Goal: Task Accomplishment & Management: Manage account settings

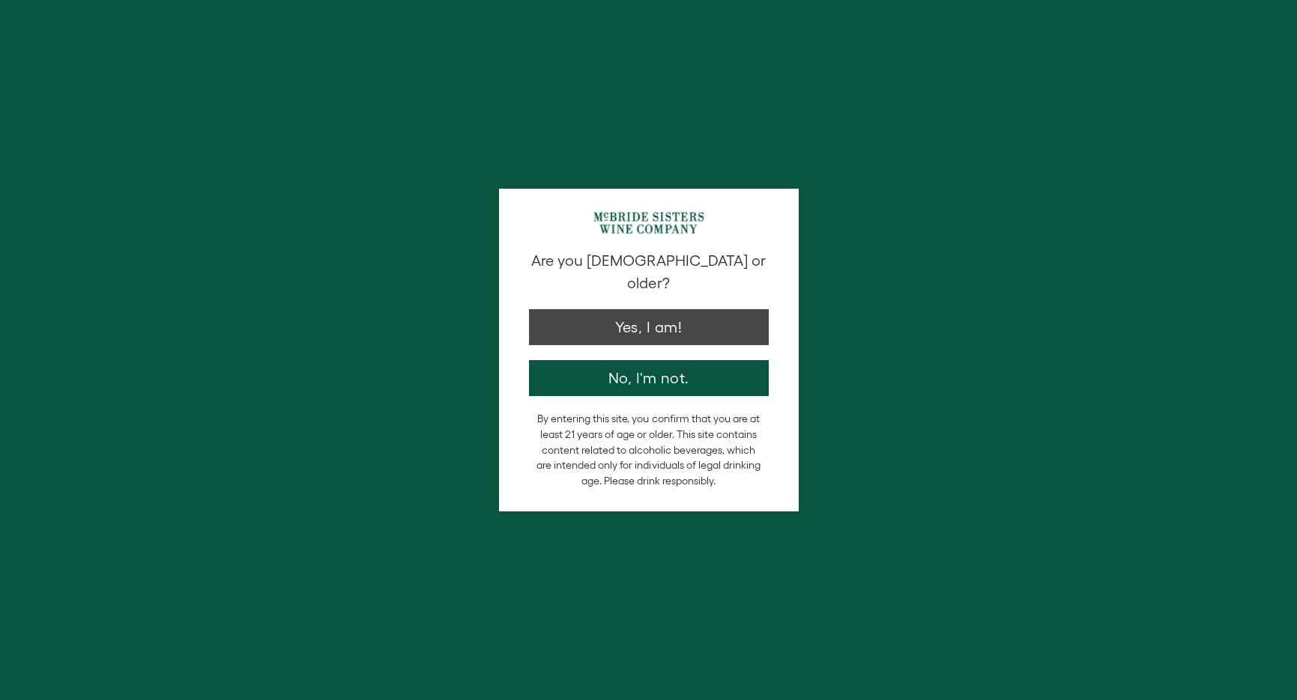
click at [623, 309] on button "Yes, I am!" at bounding box center [649, 327] width 240 height 36
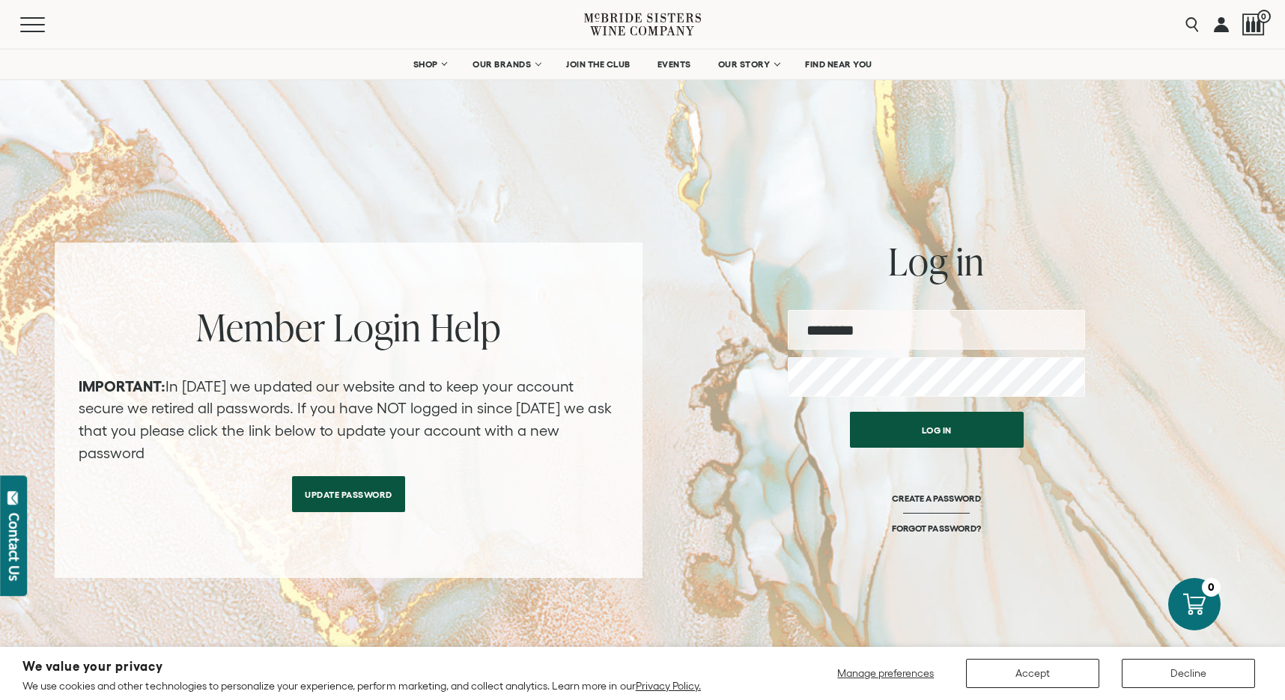
click at [846, 333] on input "email" at bounding box center [936, 330] width 297 height 40
type input "**********"
click at [936, 430] on button "Log in" at bounding box center [937, 430] width 174 height 36
click at [925, 427] on button "Log in" at bounding box center [937, 430] width 174 height 36
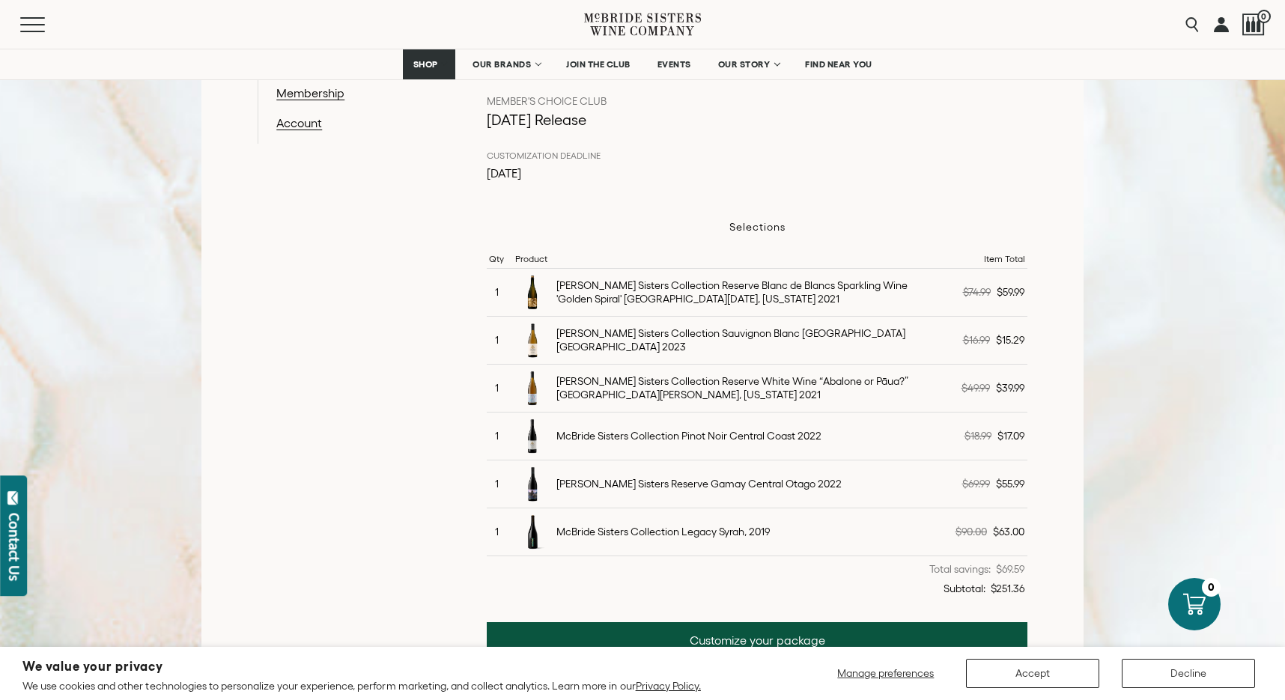
scroll to position [464, 0]
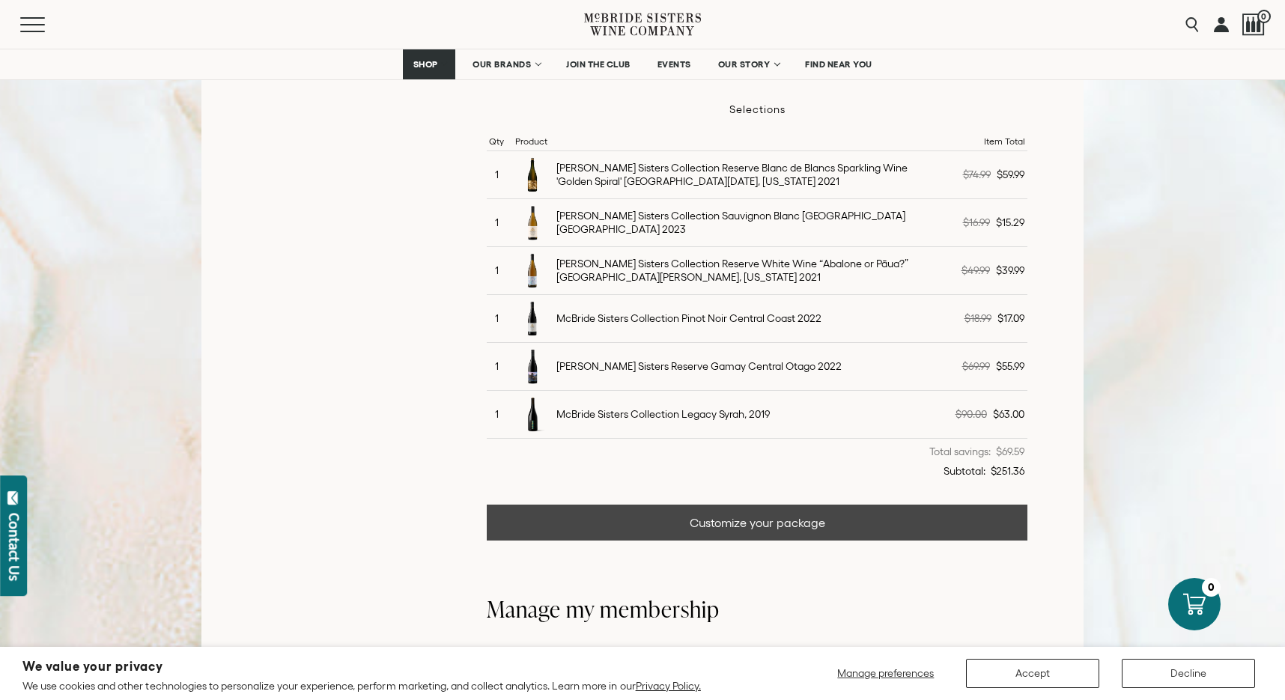
click at [796, 515] on link "Customize your package" at bounding box center [757, 523] width 541 height 36
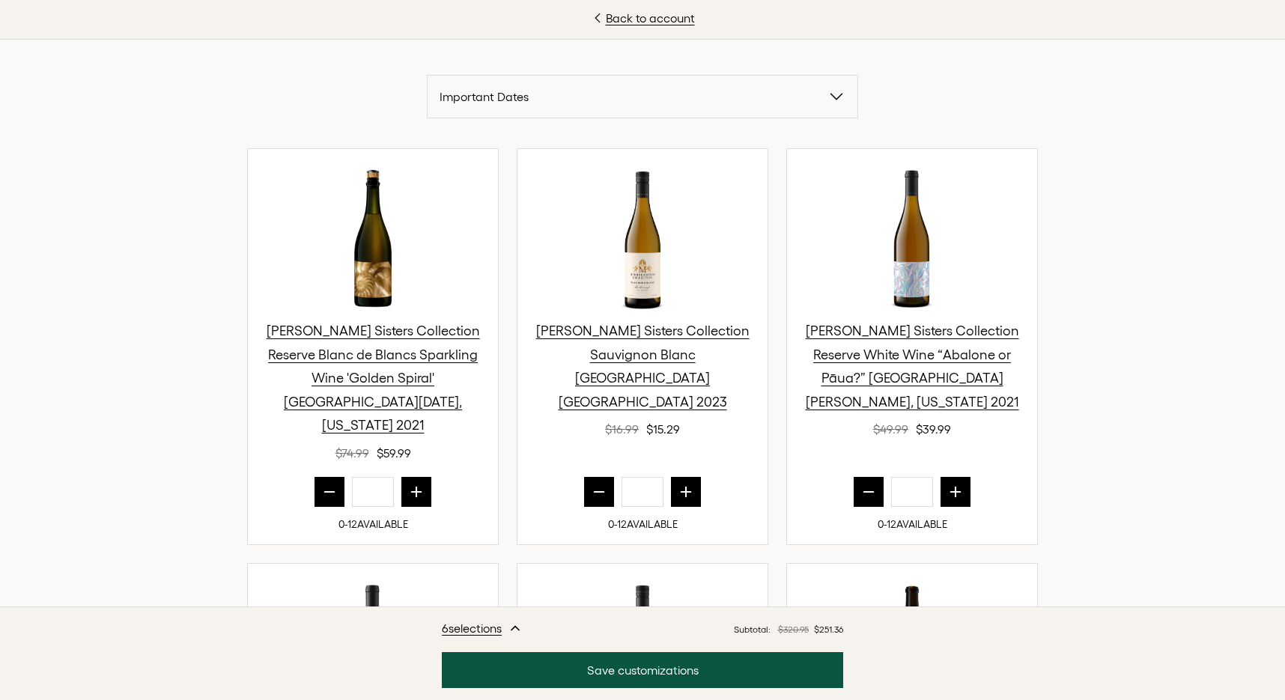
scroll to position [527, 0]
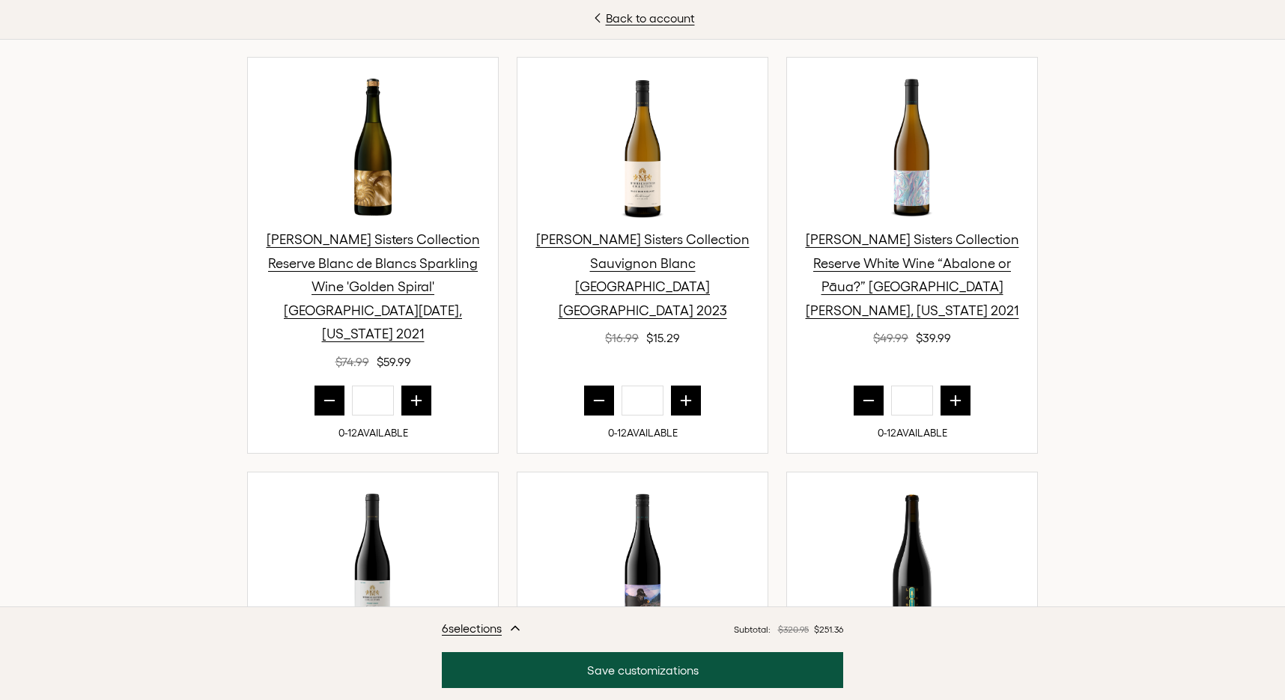
click at [327, 393] on icon "prior quantity" at bounding box center [329, 400] width 15 height 15
type input "*"
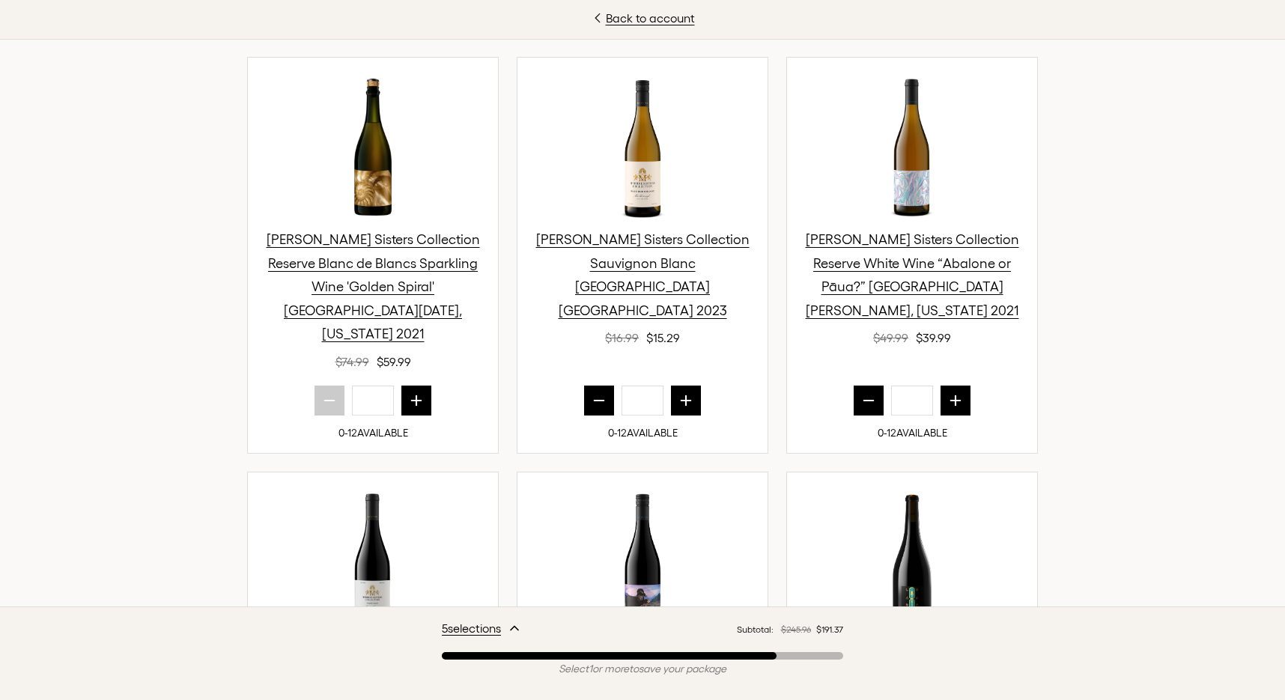
click at [592, 393] on icon "prior quantity" at bounding box center [599, 400] width 15 height 15
type input "*"
click at [861, 393] on icon "prior quantity" at bounding box center [868, 400] width 15 height 15
type input "*"
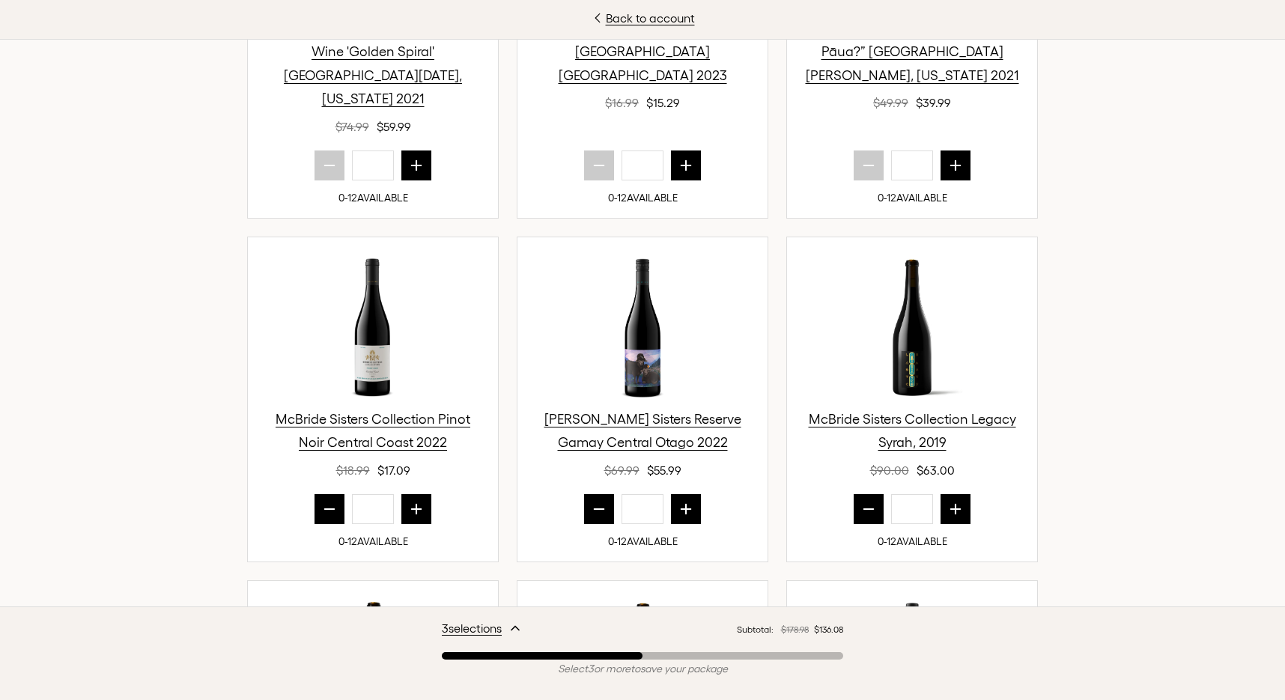
scroll to position [861, 0]
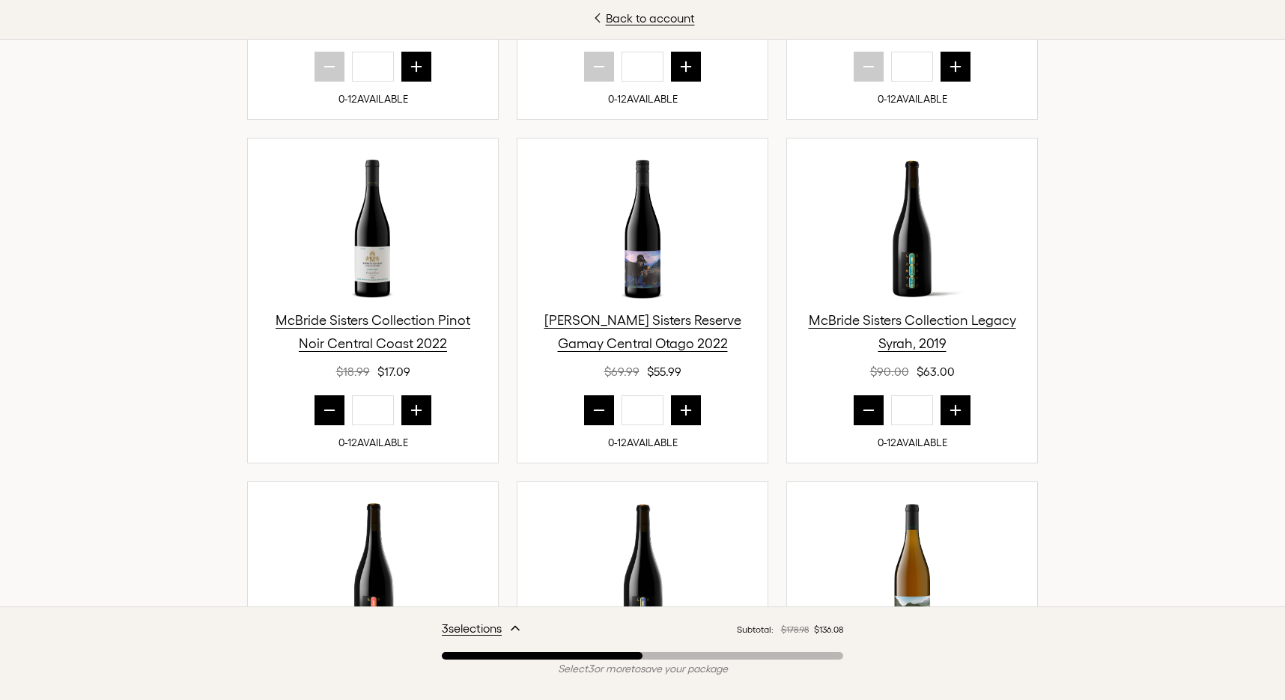
click at [687, 403] on icon "next quantity" at bounding box center [686, 410] width 15 height 15
type input "*"
click at [949, 403] on icon "next quantity" at bounding box center [955, 410] width 15 height 15
type input "*"
click at [597, 403] on icon "prior quantity" at bounding box center [599, 410] width 15 height 15
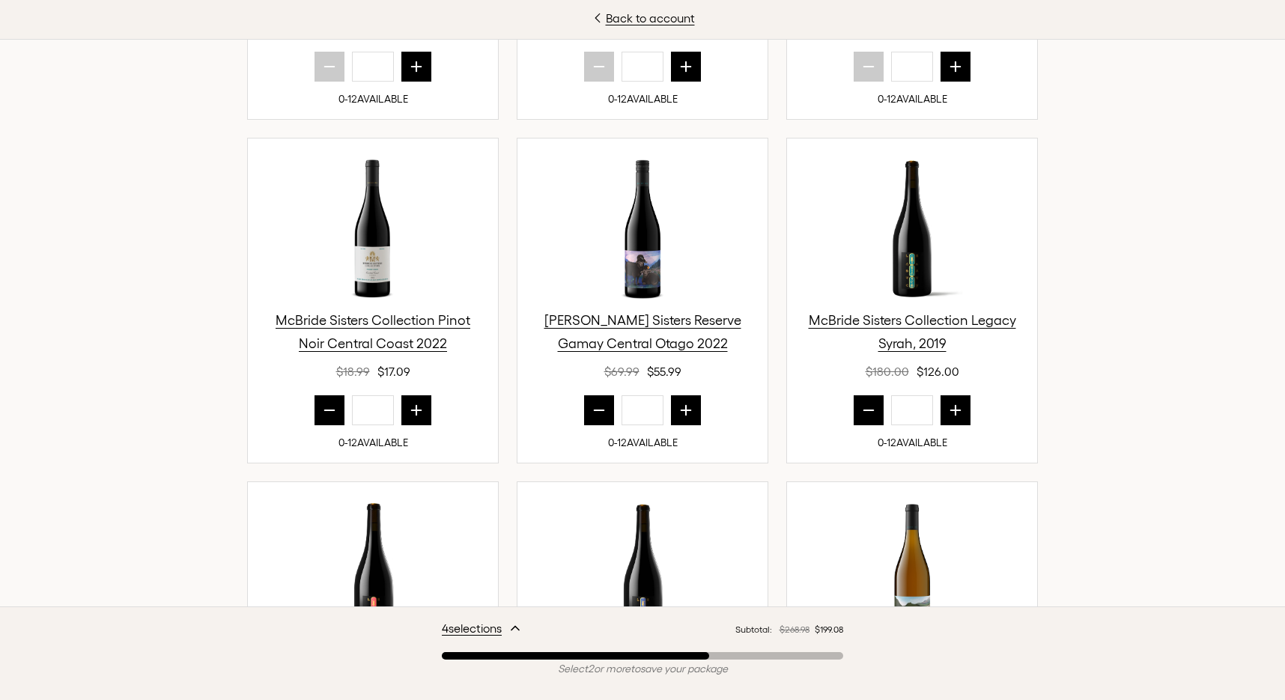
type input "*"
click at [861, 403] on icon "prior quantity" at bounding box center [868, 410] width 15 height 15
type input "*"
click at [409, 403] on icon "next quantity" at bounding box center [416, 410] width 15 height 15
click at [412, 405] on icon "next quantity" at bounding box center [417, 410] width 10 height 10
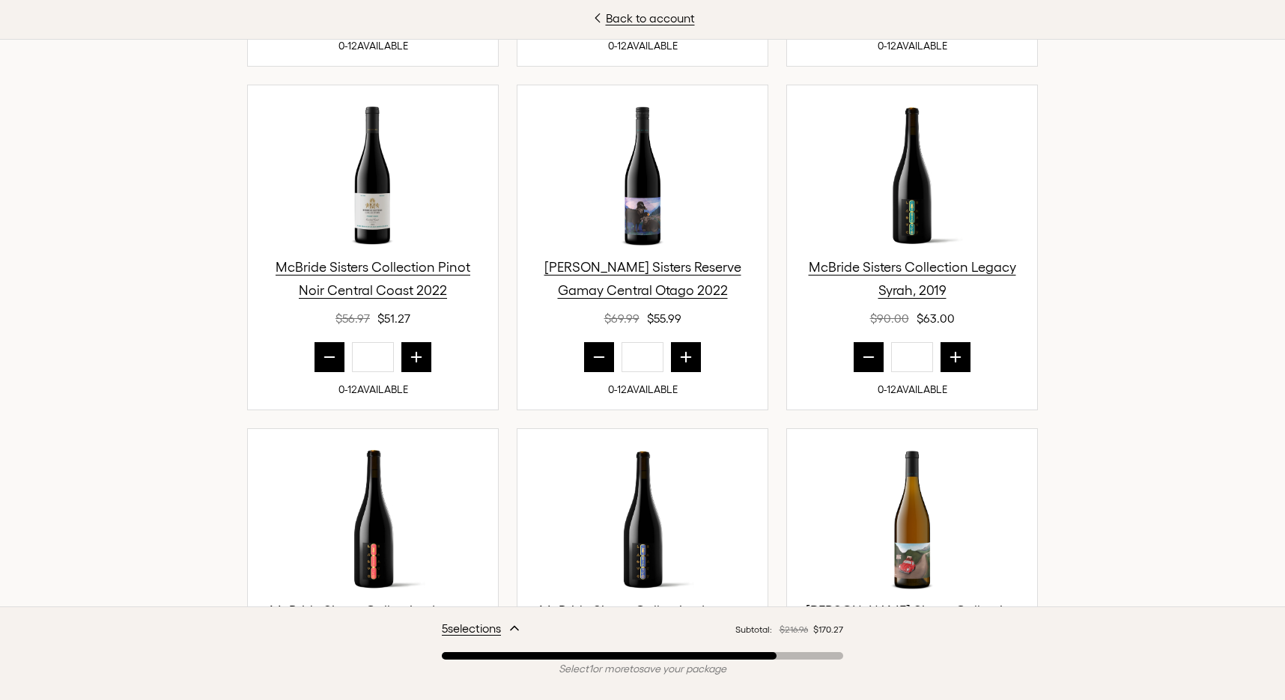
scroll to position [910, 0]
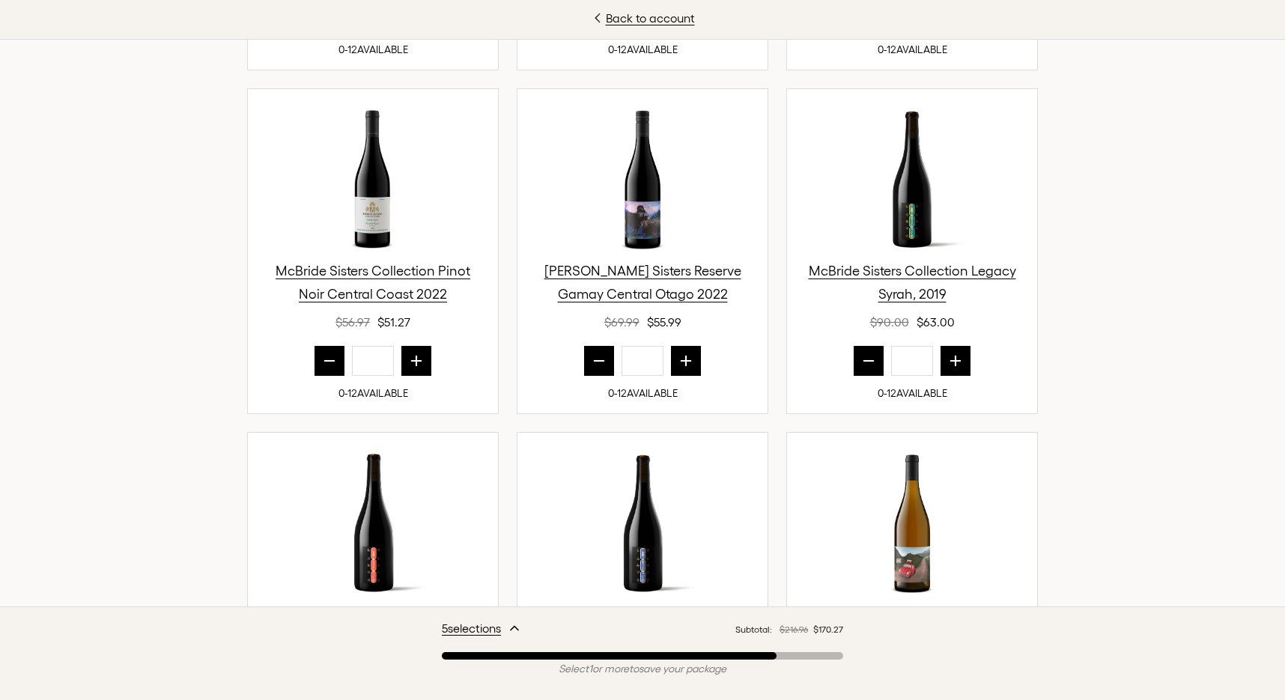
click at [322, 354] on icon "prior quantity" at bounding box center [329, 361] width 15 height 15
type input "*"
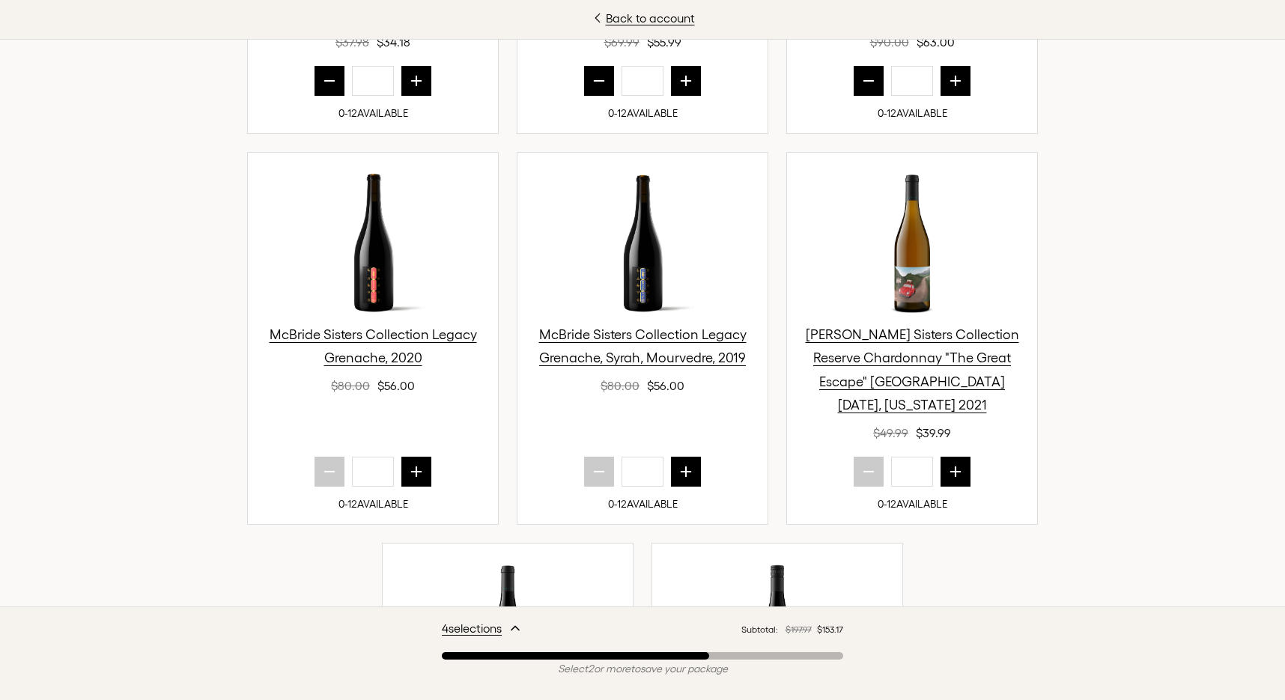
scroll to position [1197, 0]
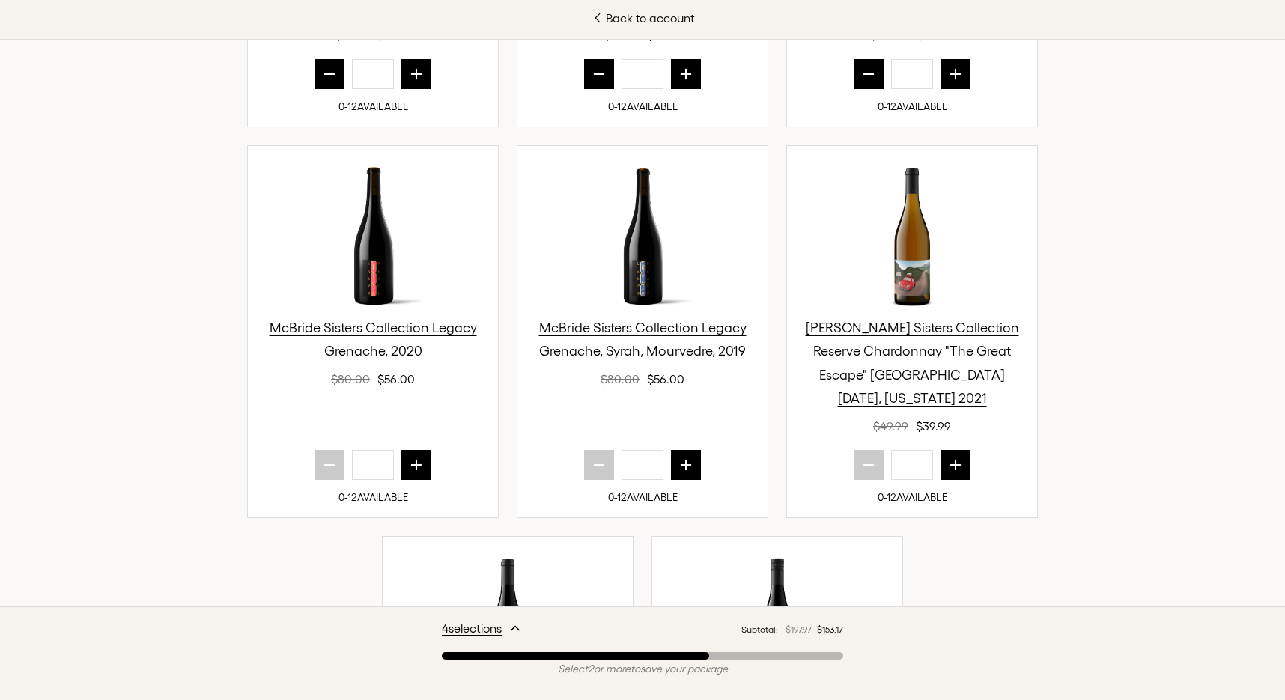
click at [685, 460] on icon "next quantity" at bounding box center [687, 465] width 10 height 10
type input "*"
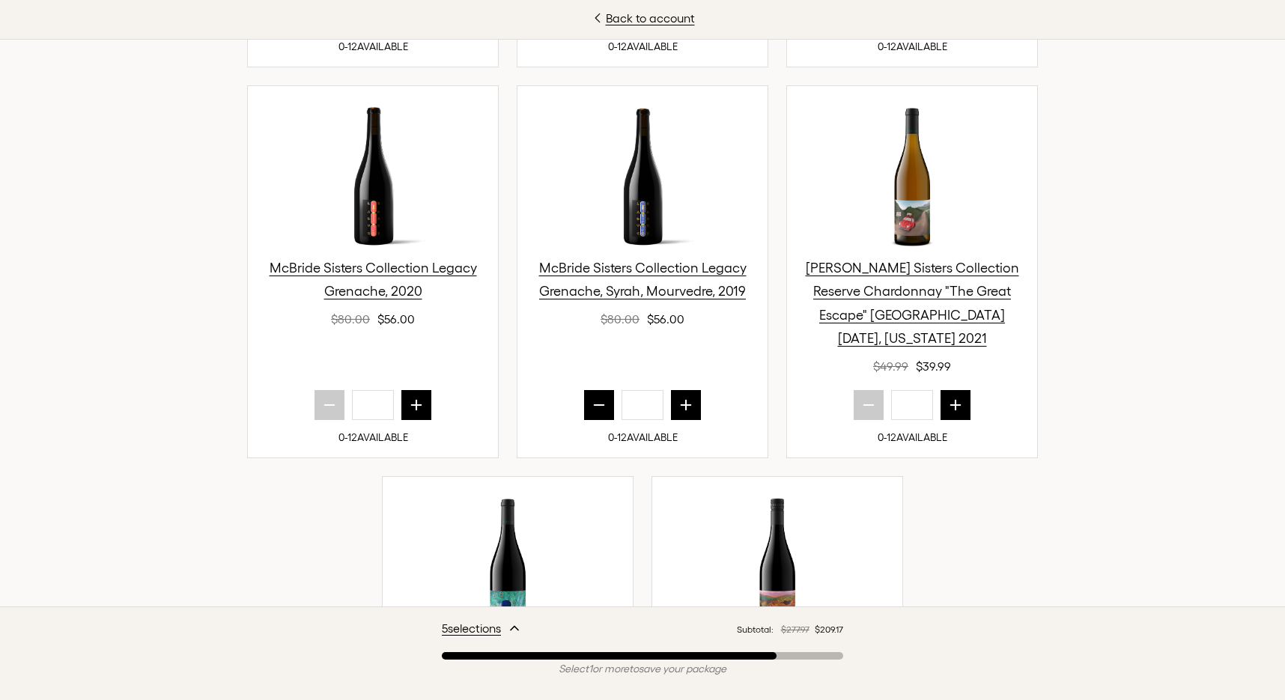
scroll to position [1258, 0]
click at [414, 397] on icon "next quantity" at bounding box center [416, 404] width 15 height 15
type input "*"
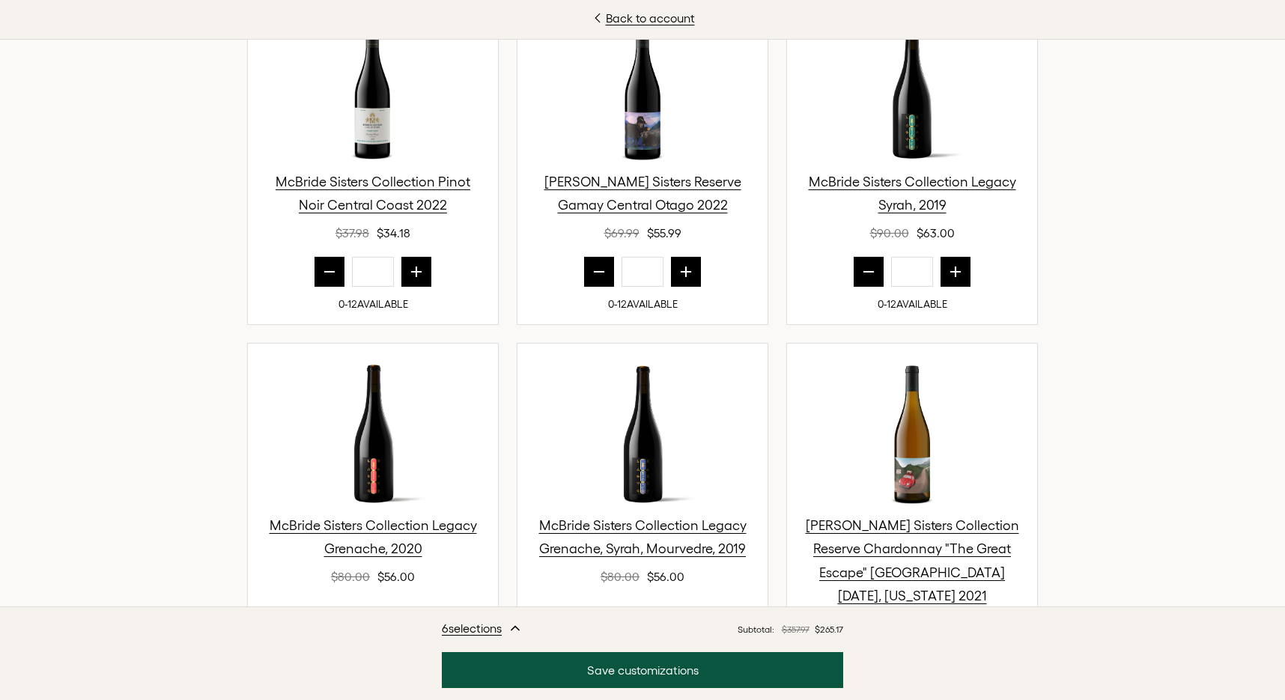
scroll to position [1084, 0]
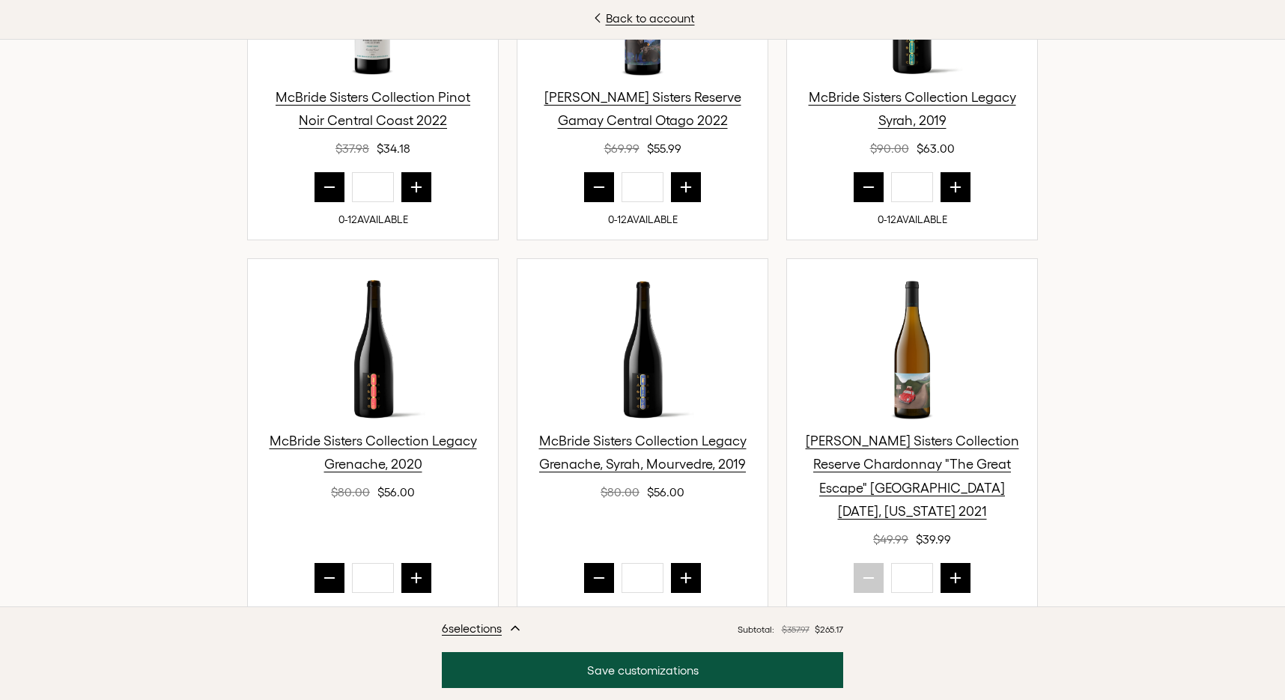
click at [595, 578] on icon "prior quantity" at bounding box center [600, 578] width 10 height 0
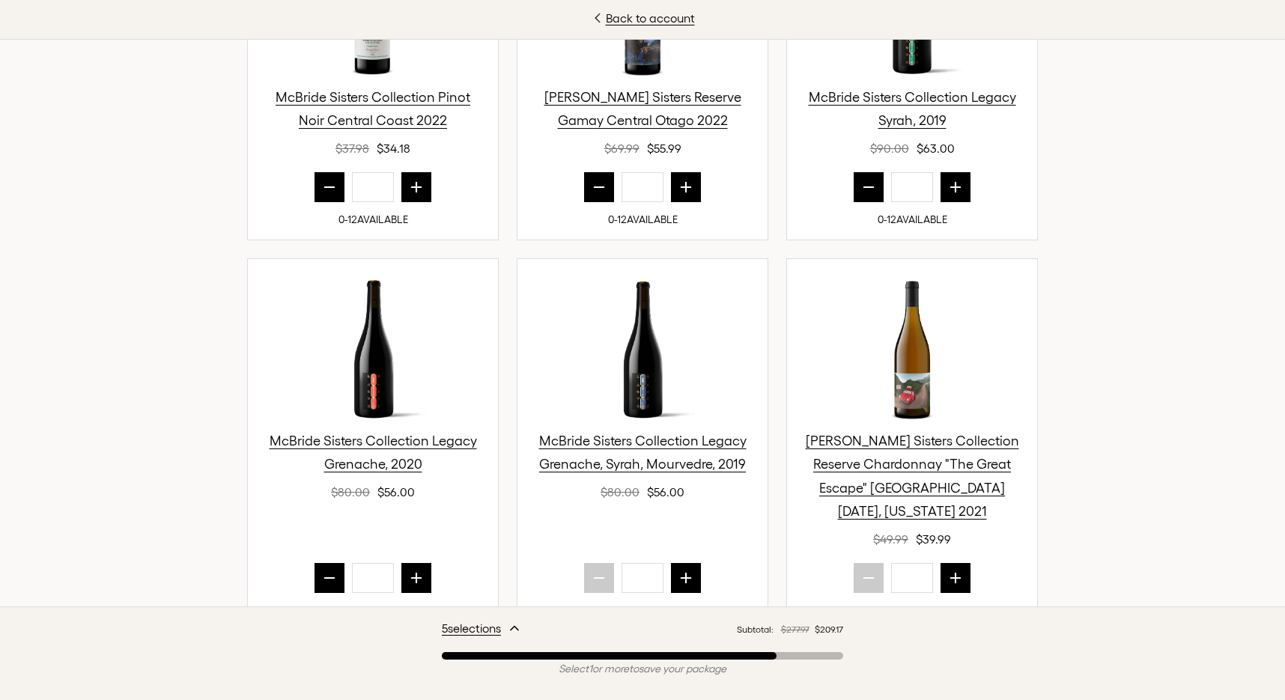
type input "*"
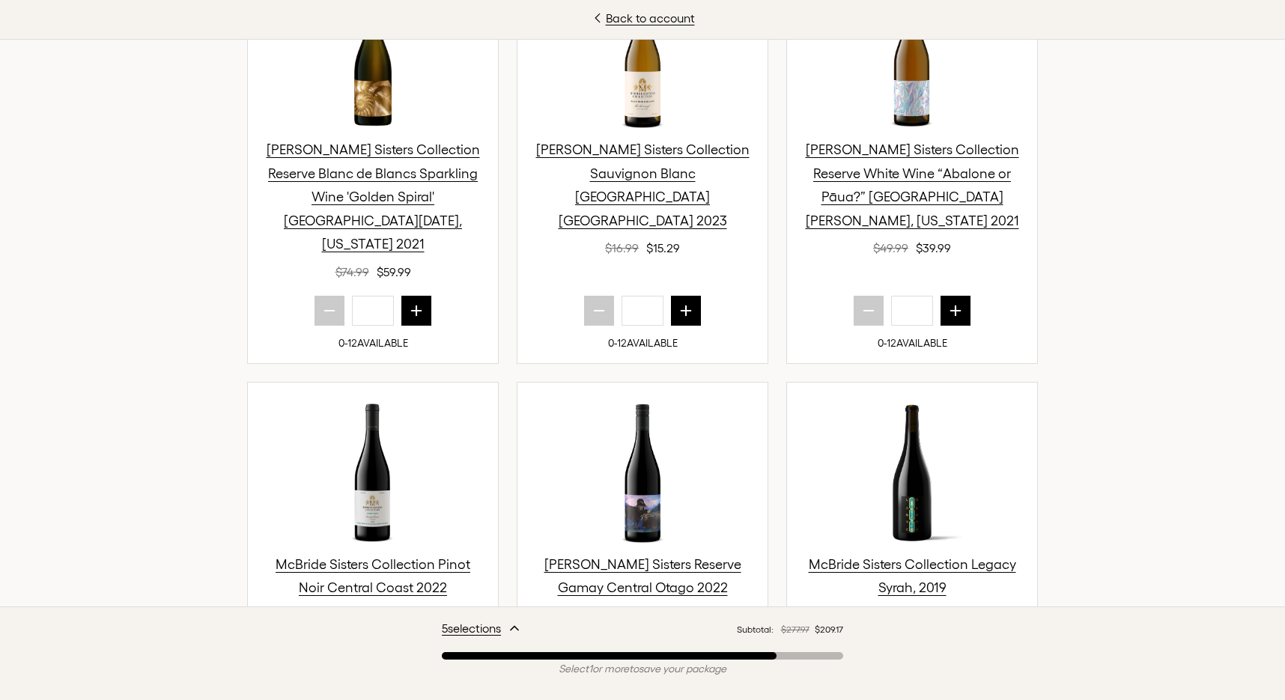
scroll to position [605, 0]
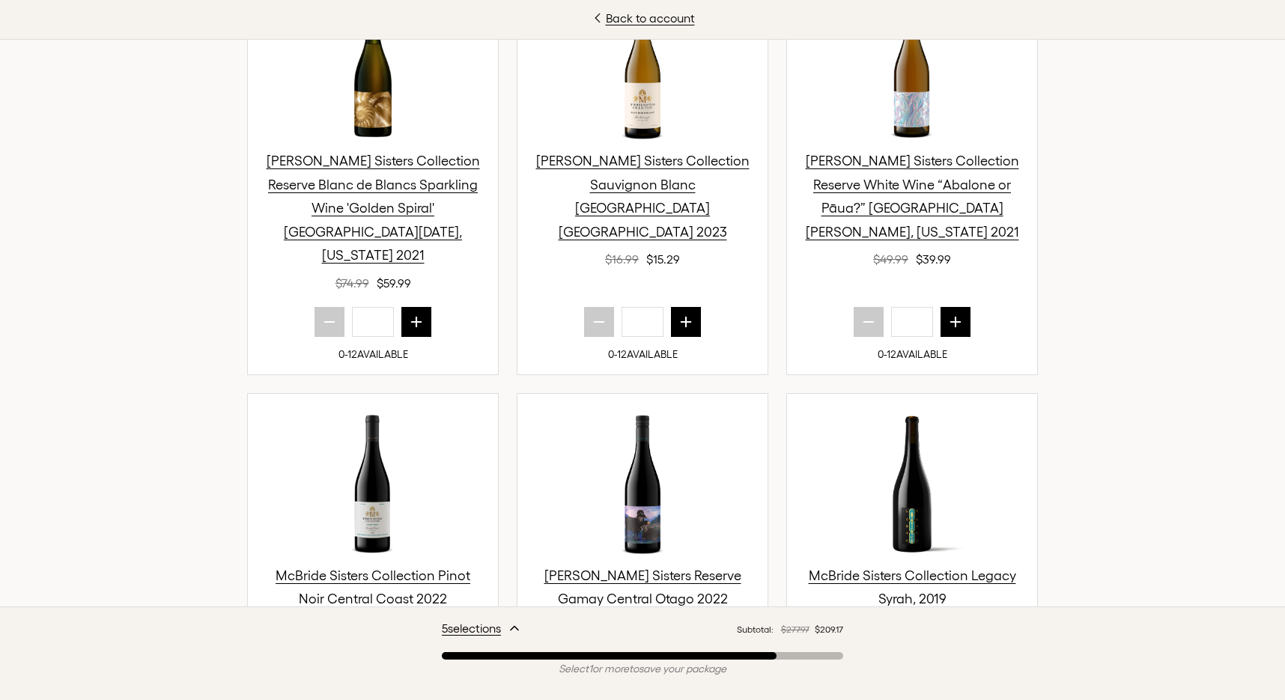
click at [695, 307] on button "next quantity" at bounding box center [686, 322] width 30 height 30
type input "*"
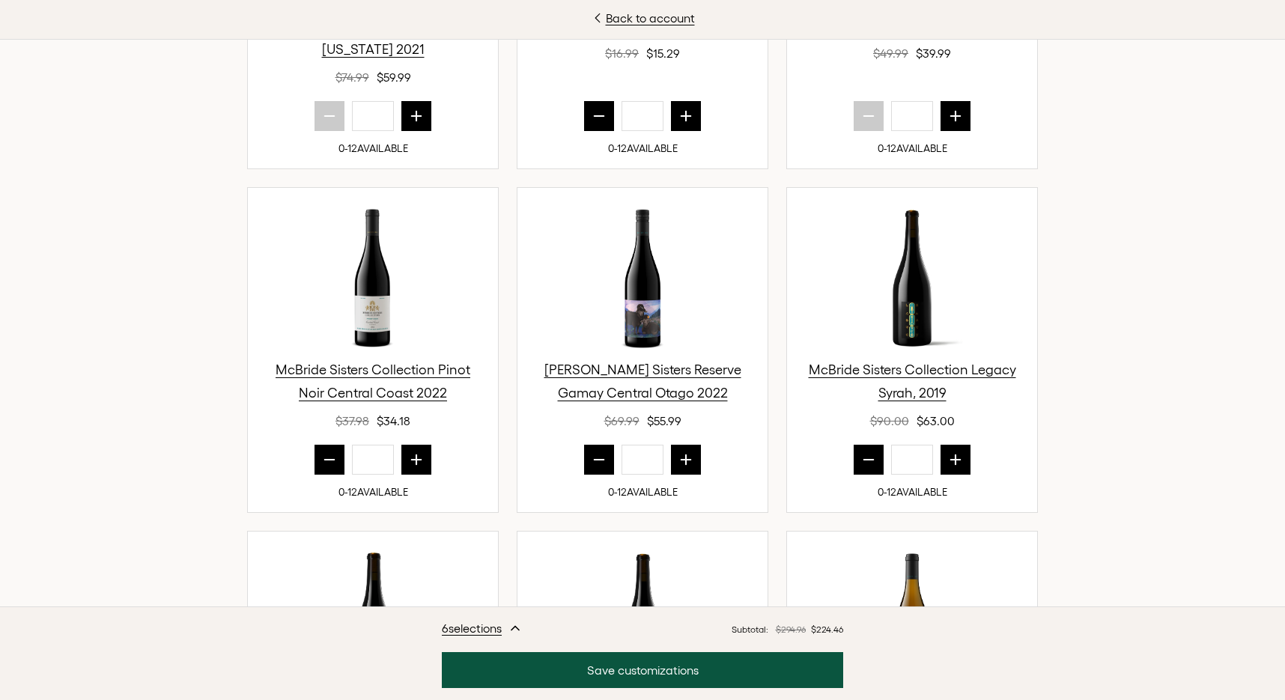
scroll to position [622, 0]
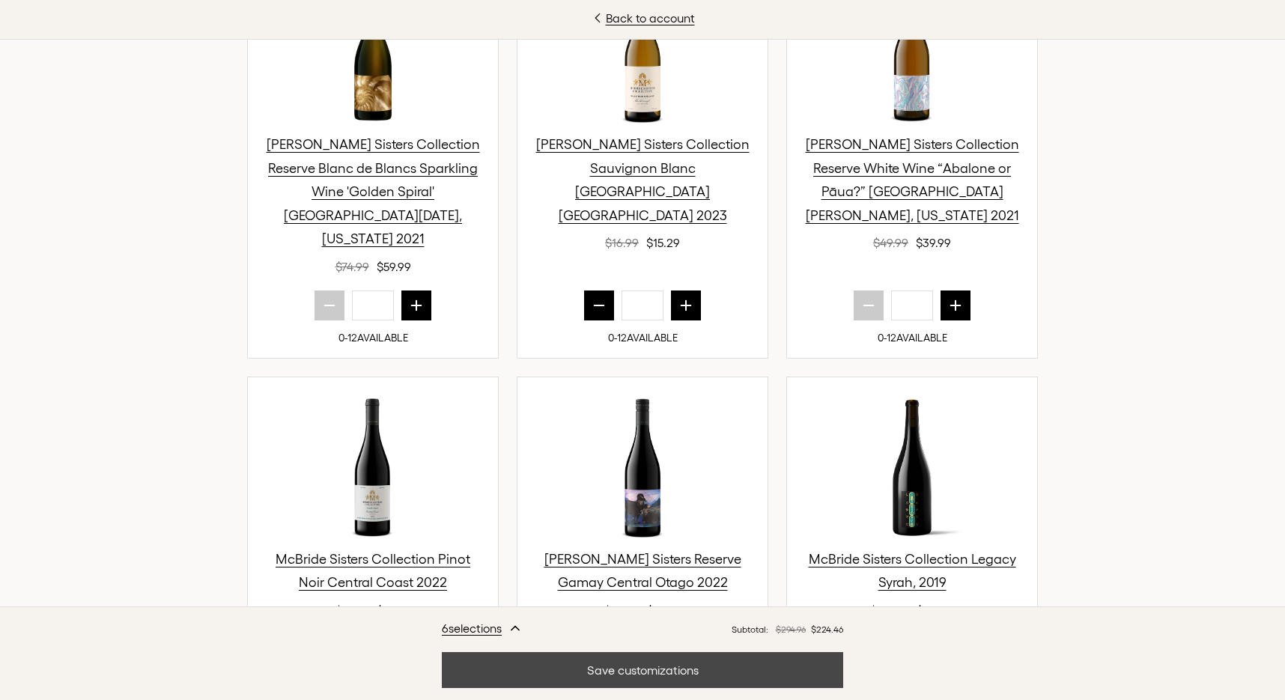
click at [616, 678] on button "Save customizations" at bounding box center [643, 670] width 402 height 36
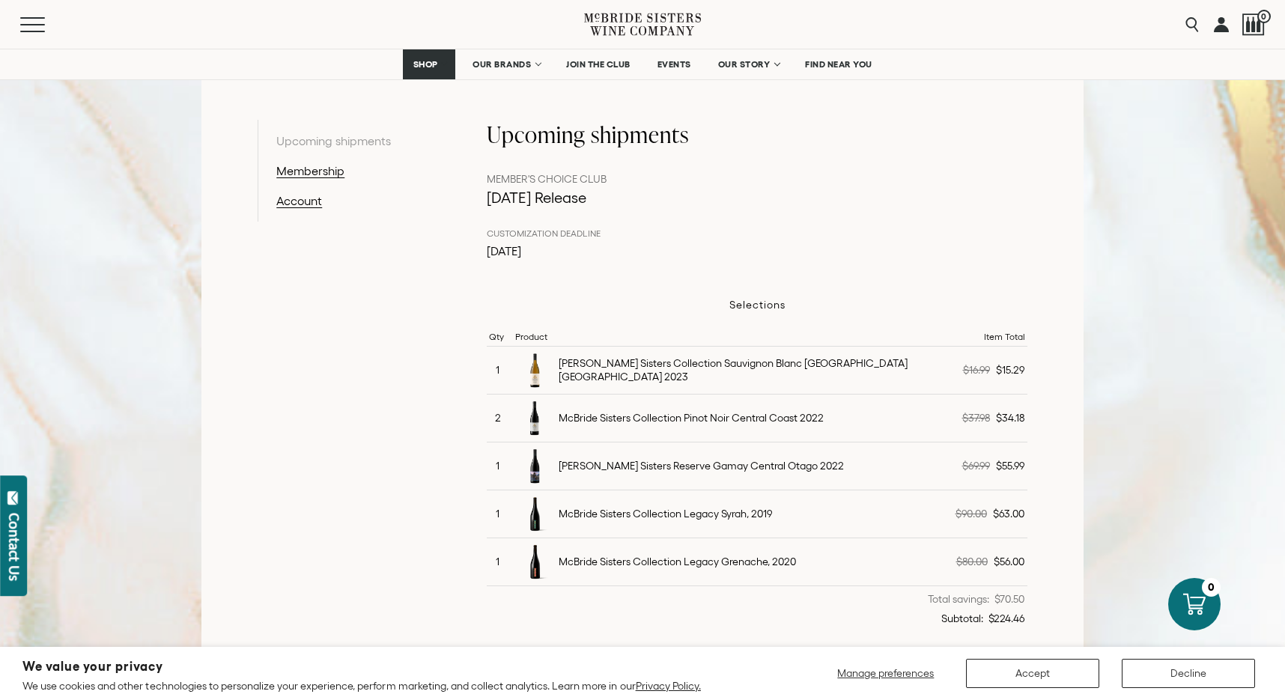
click at [1023, 670] on button "Accept" at bounding box center [1032, 673] width 133 height 29
